Goal: Transaction & Acquisition: Purchase product/service

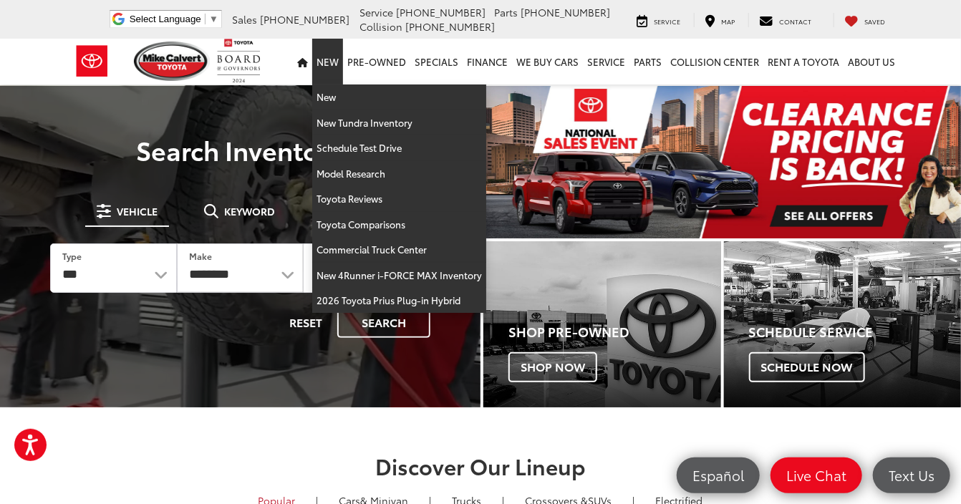
click at [334, 59] on link "New" at bounding box center [327, 62] width 31 height 46
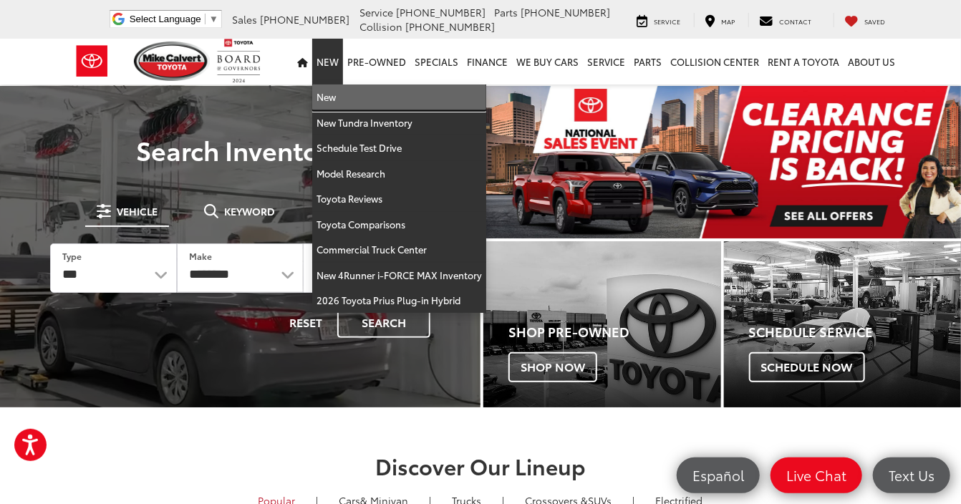
click at [344, 99] on link "New" at bounding box center [399, 98] width 174 height 26
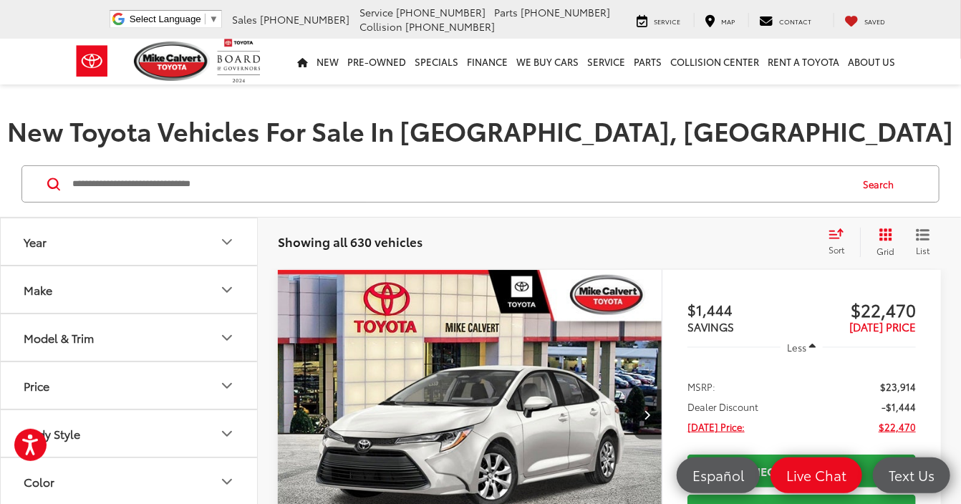
scroll to position [286, 0]
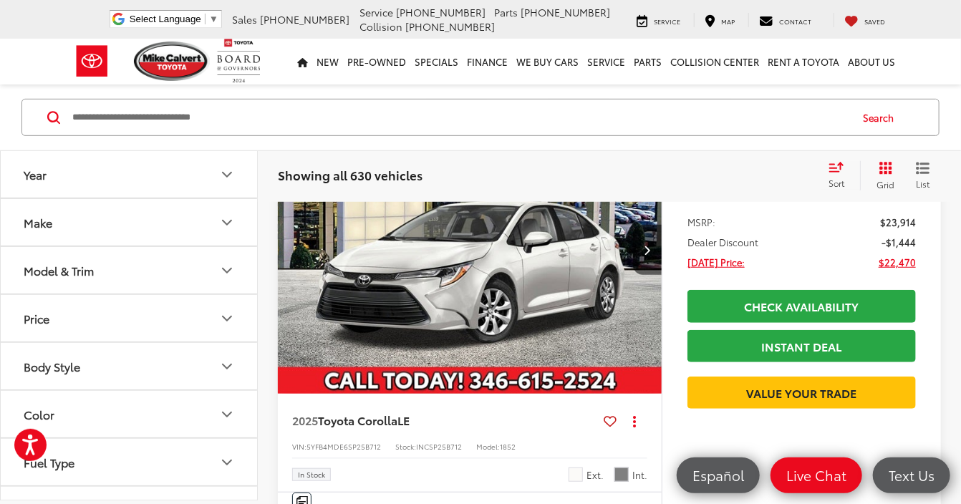
click at [226, 219] on icon "Make" at bounding box center [226, 222] width 17 height 17
click at [225, 225] on icon "Make" at bounding box center [226, 222] width 17 height 17
click at [229, 271] on icon "Model & Trim" at bounding box center [226, 270] width 17 height 17
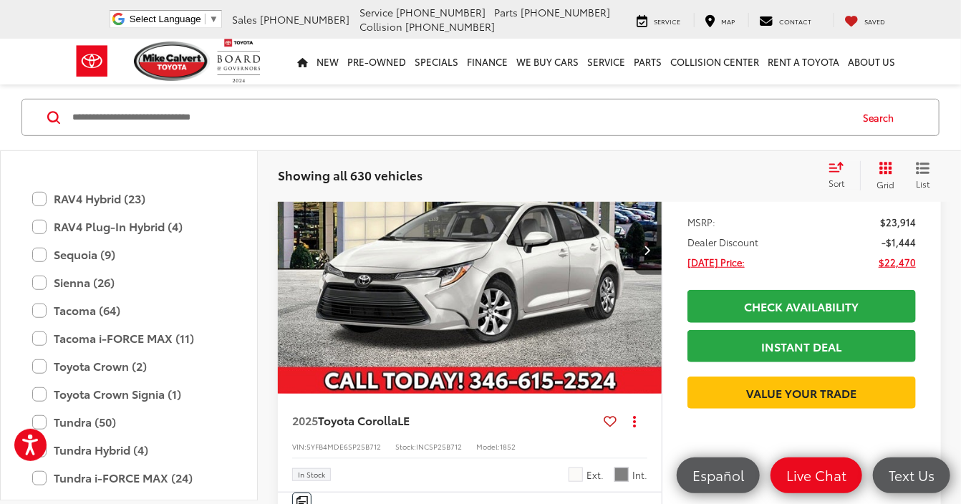
scroll to position [779, 0]
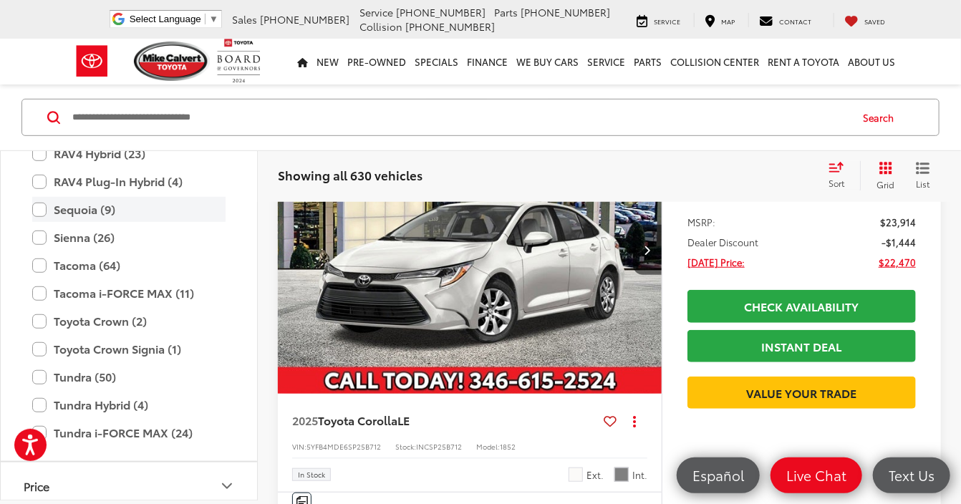
click at [86, 209] on label "Sequoia (9)" at bounding box center [128, 209] width 193 height 25
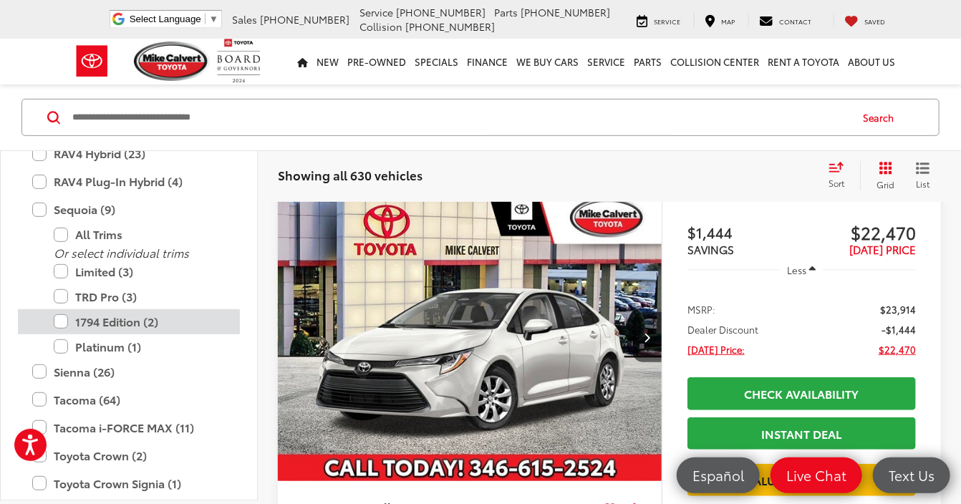
scroll to position [188, 0]
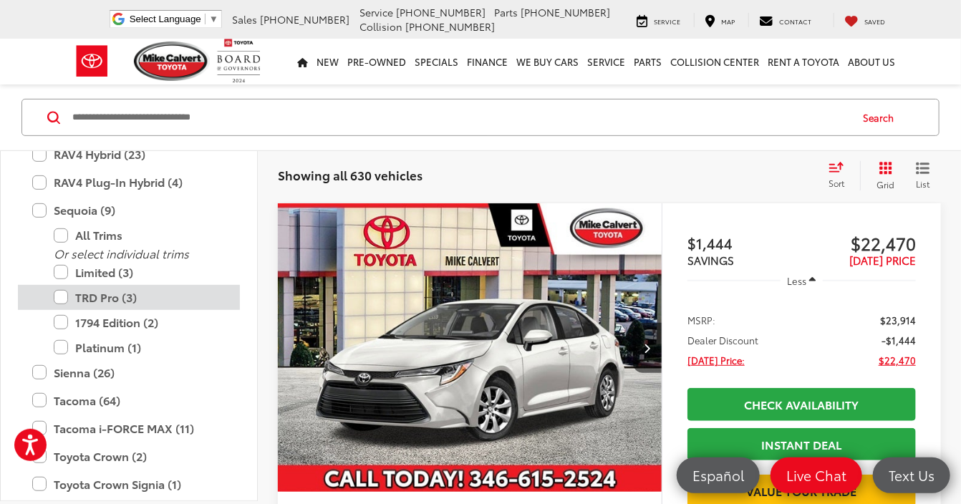
click at [105, 302] on label "TRD Pro (3)" at bounding box center [140, 297] width 172 height 25
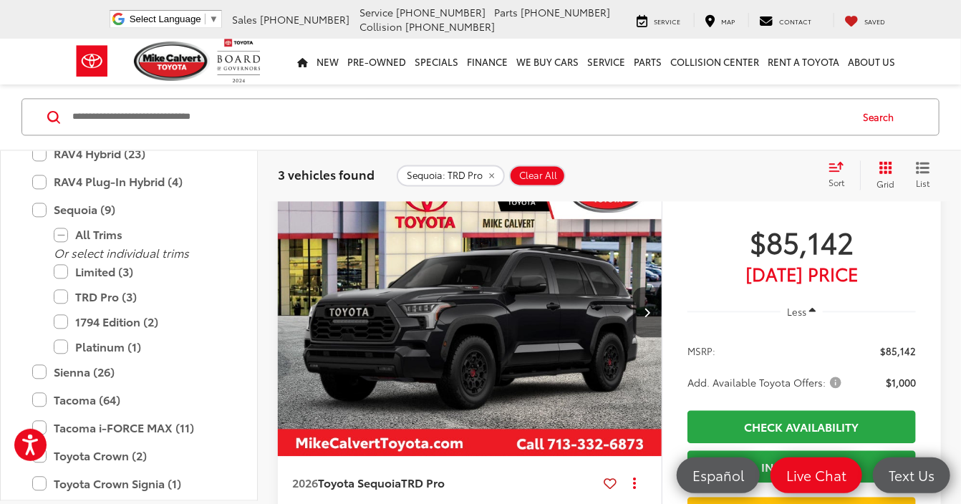
scroll to position [1263, 0]
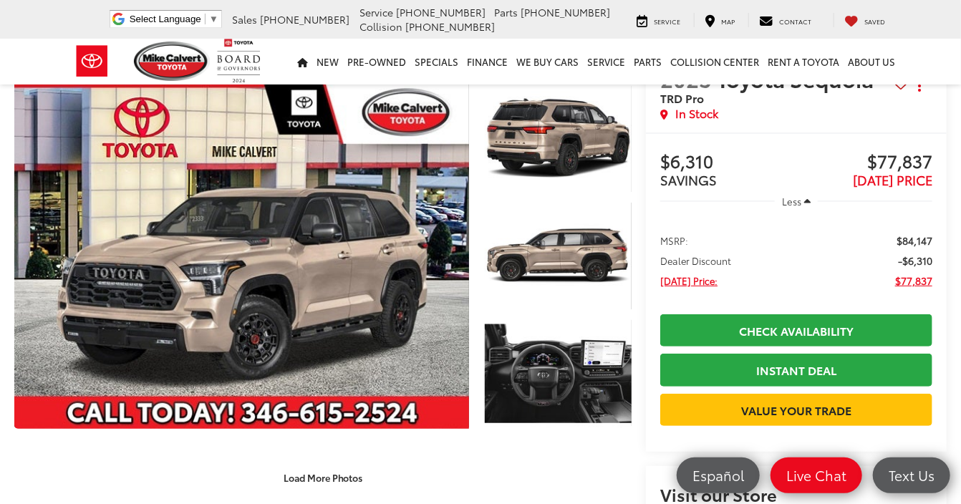
scroll to position [430, 0]
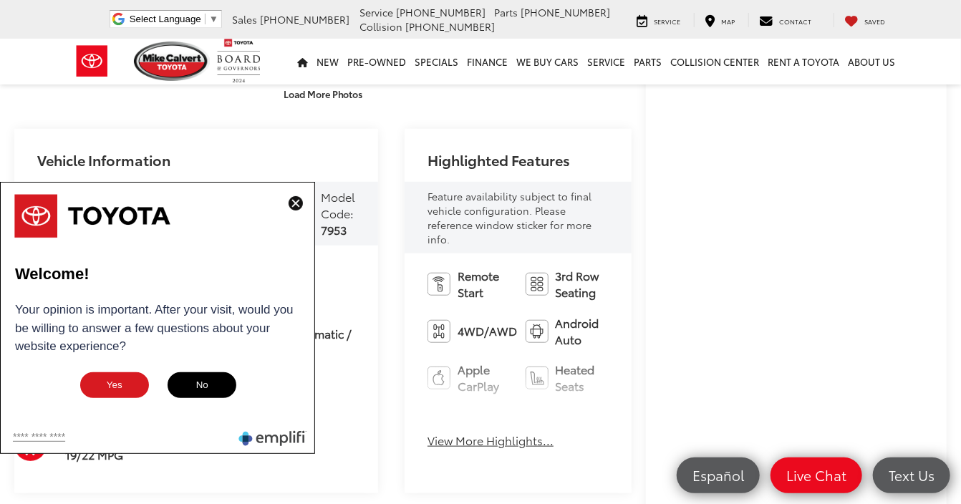
click at [301, 201] on img at bounding box center [296, 203] width 14 height 14
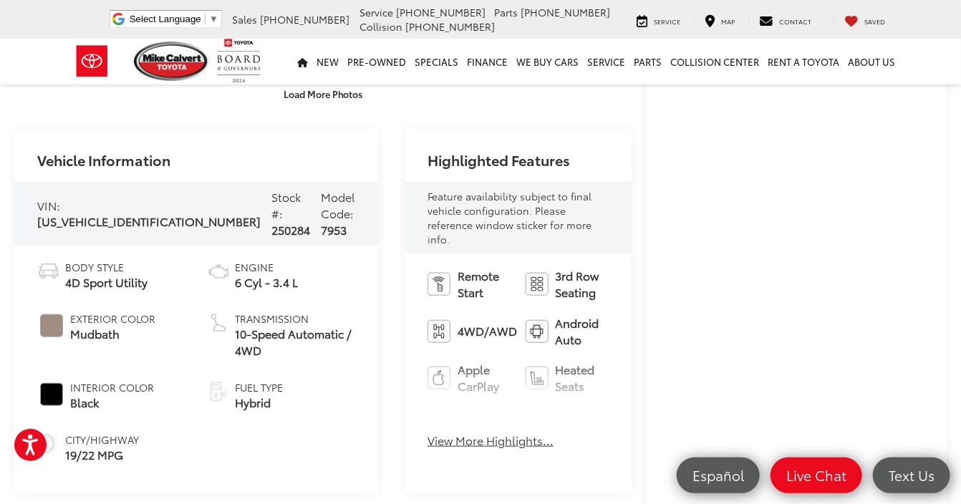
scroll to position [501, 0]
